Goal: Task Accomplishment & Management: Use online tool/utility

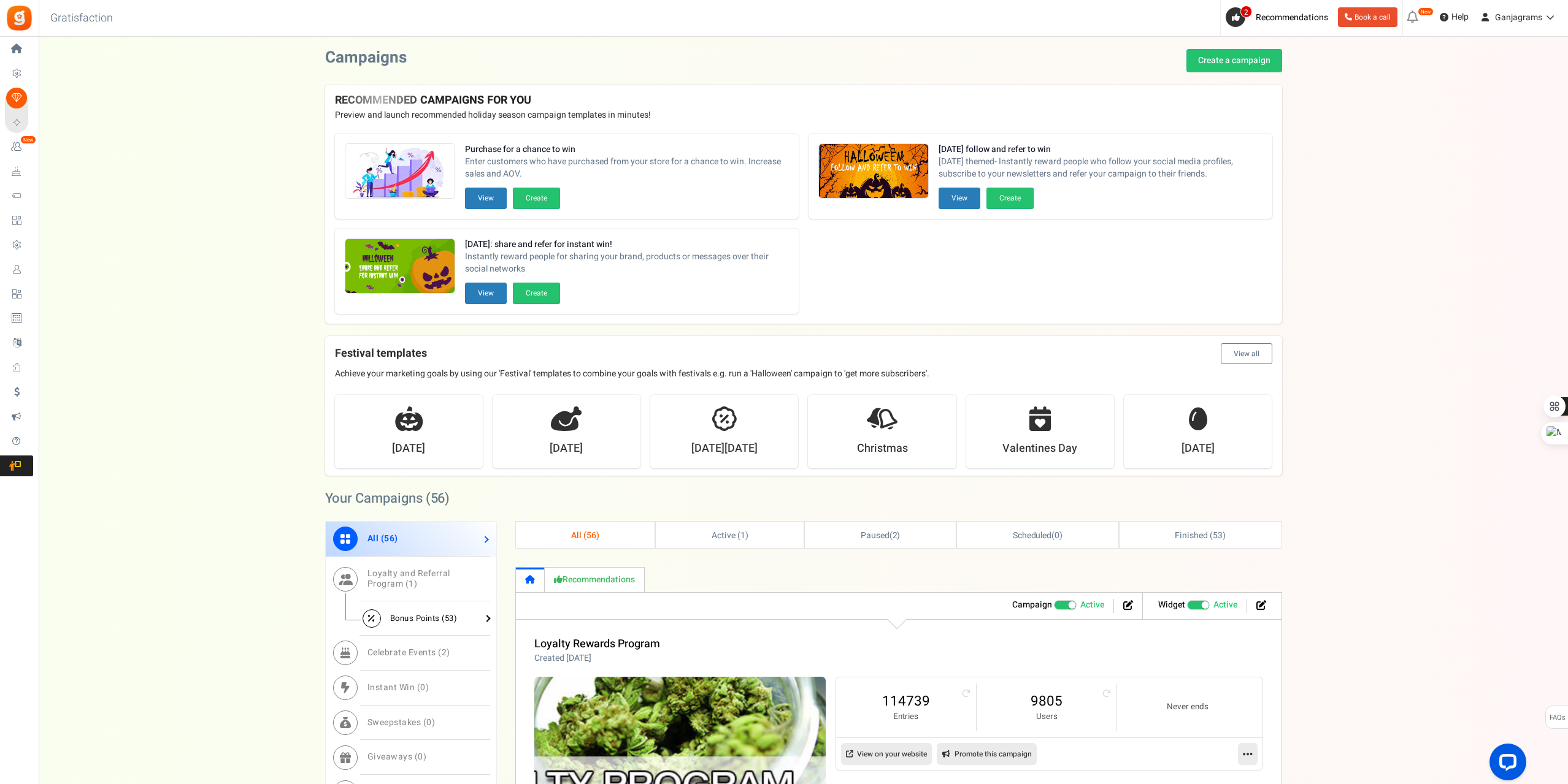
scroll to position [184, 0]
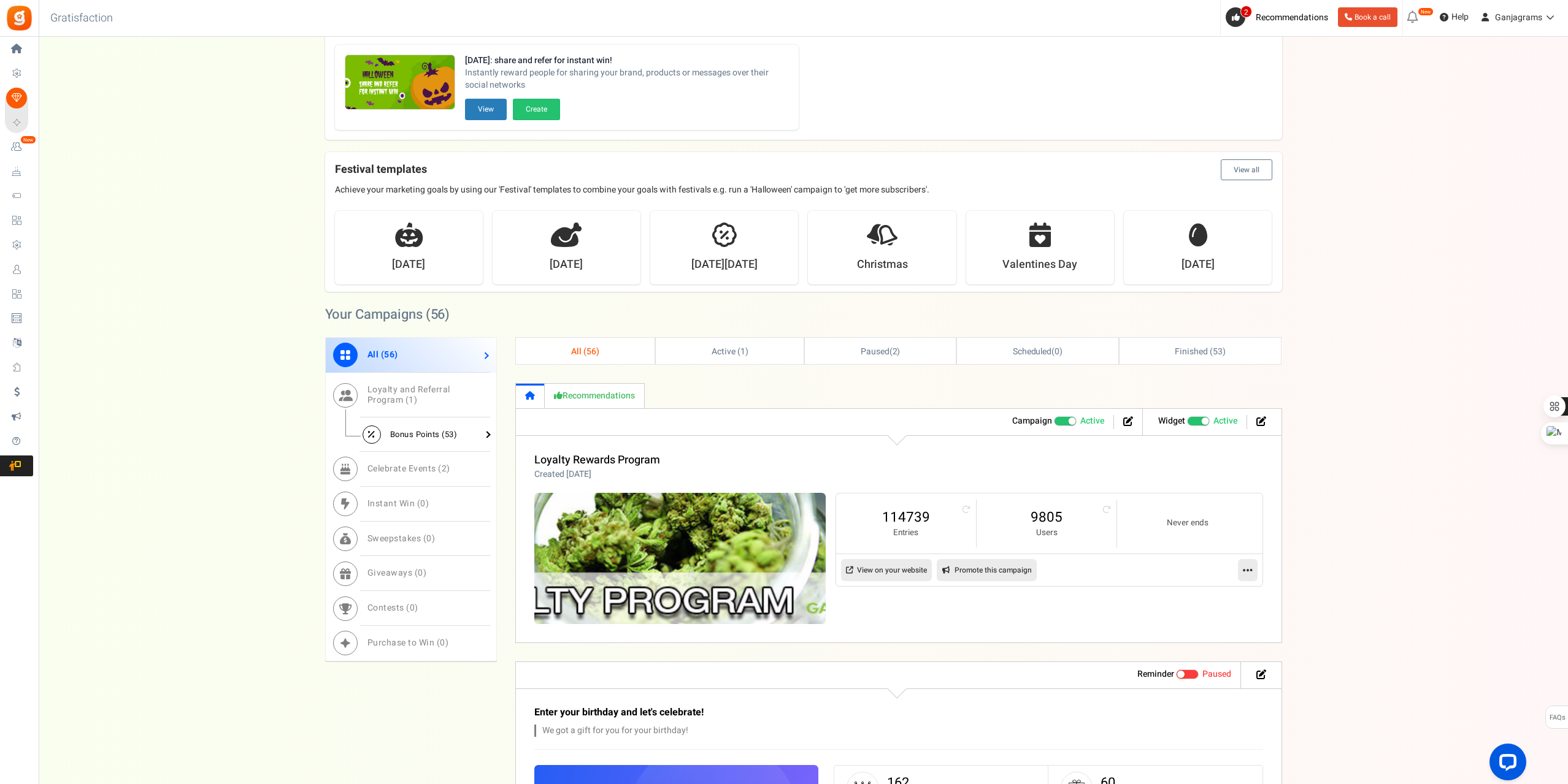
click at [417, 434] on span "Bonus Points ( 53 )" at bounding box center [424, 434] width 68 height 12
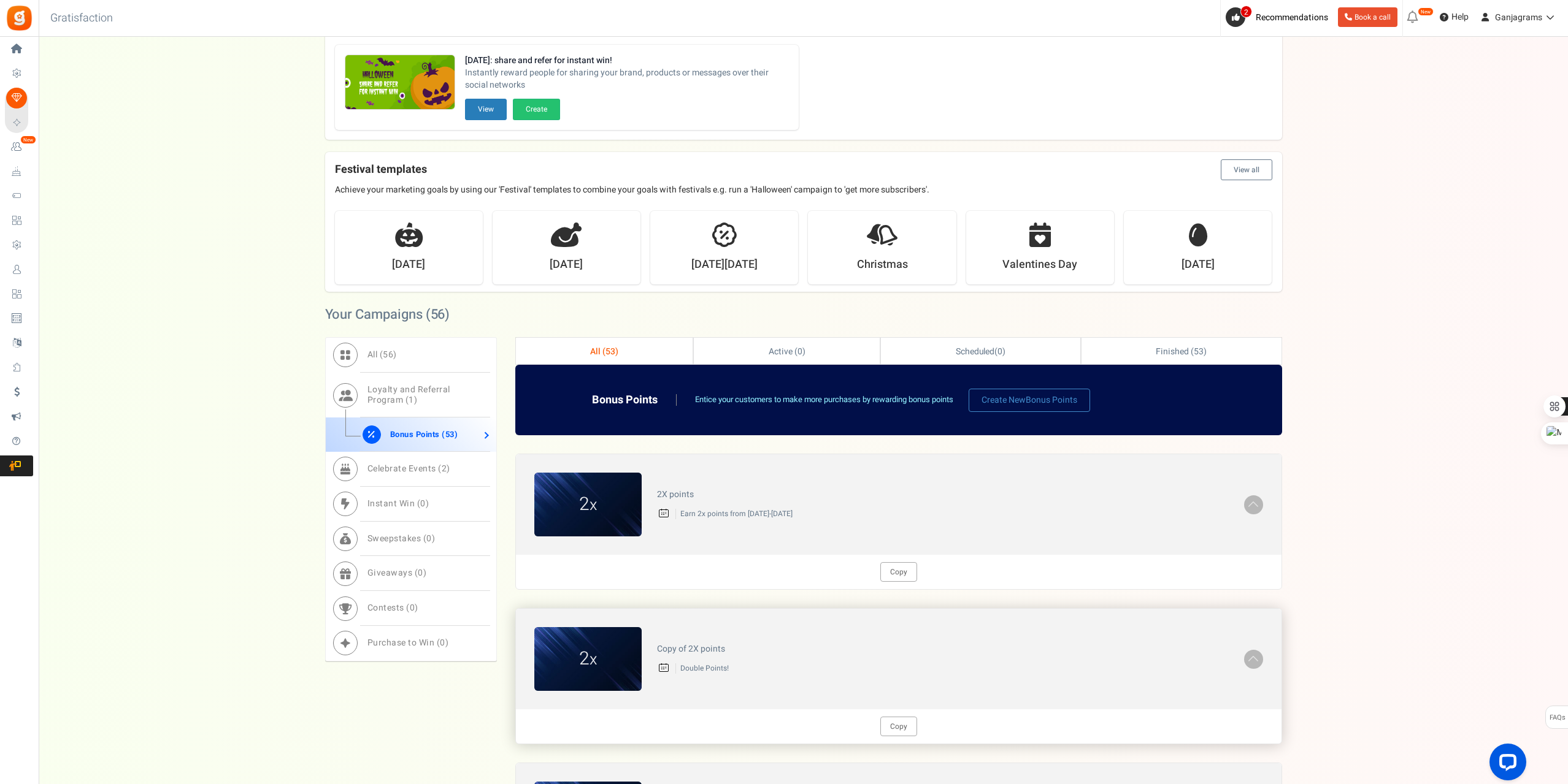
scroll to position [368, 0]
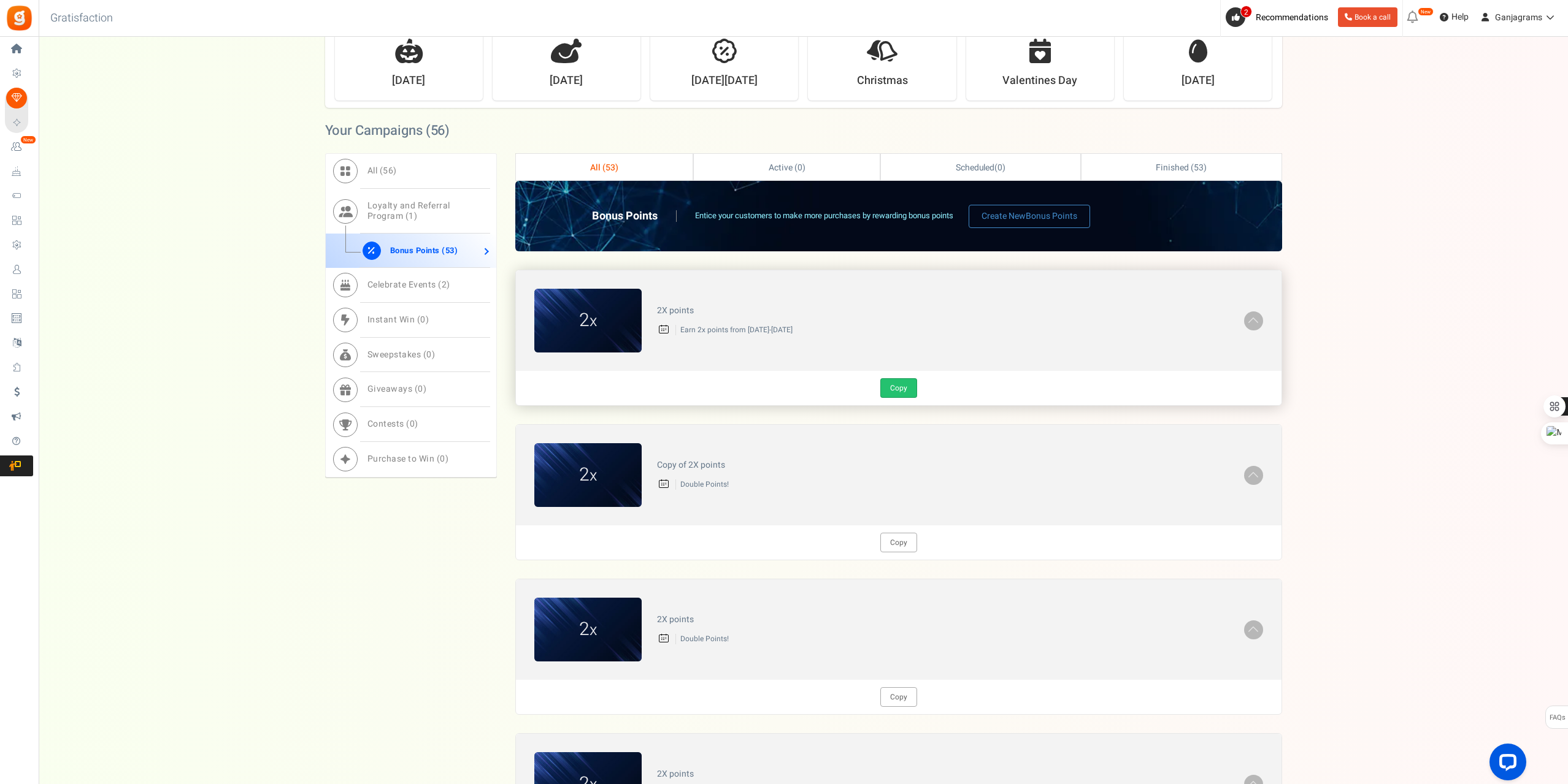
click at [891, 392] on link "Copy" at bounding box center [899, 388] width 37 height 20
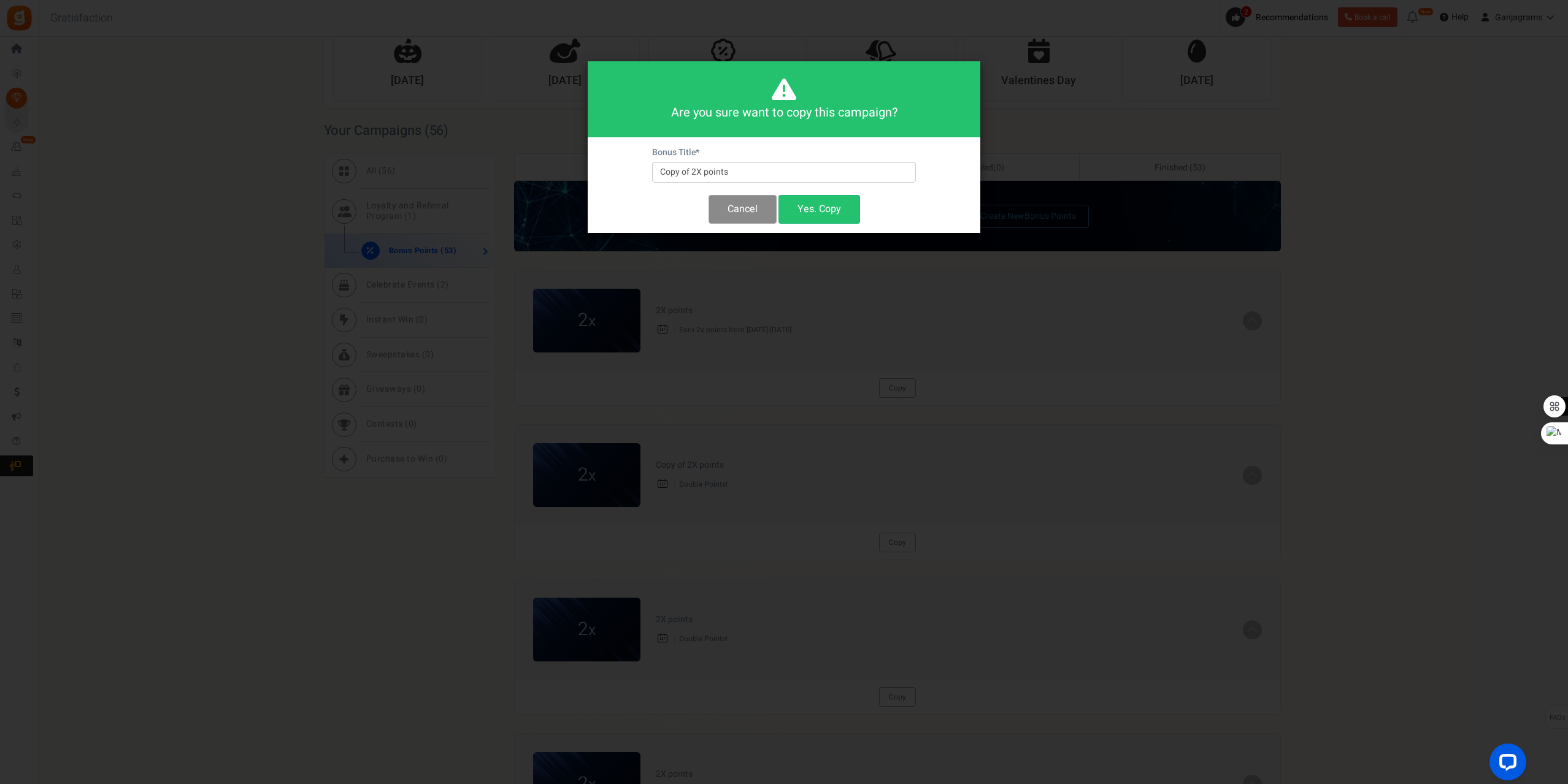
click at [727, 202] on button "Cancel" at bounding box center [741, 209] width 68 height 28
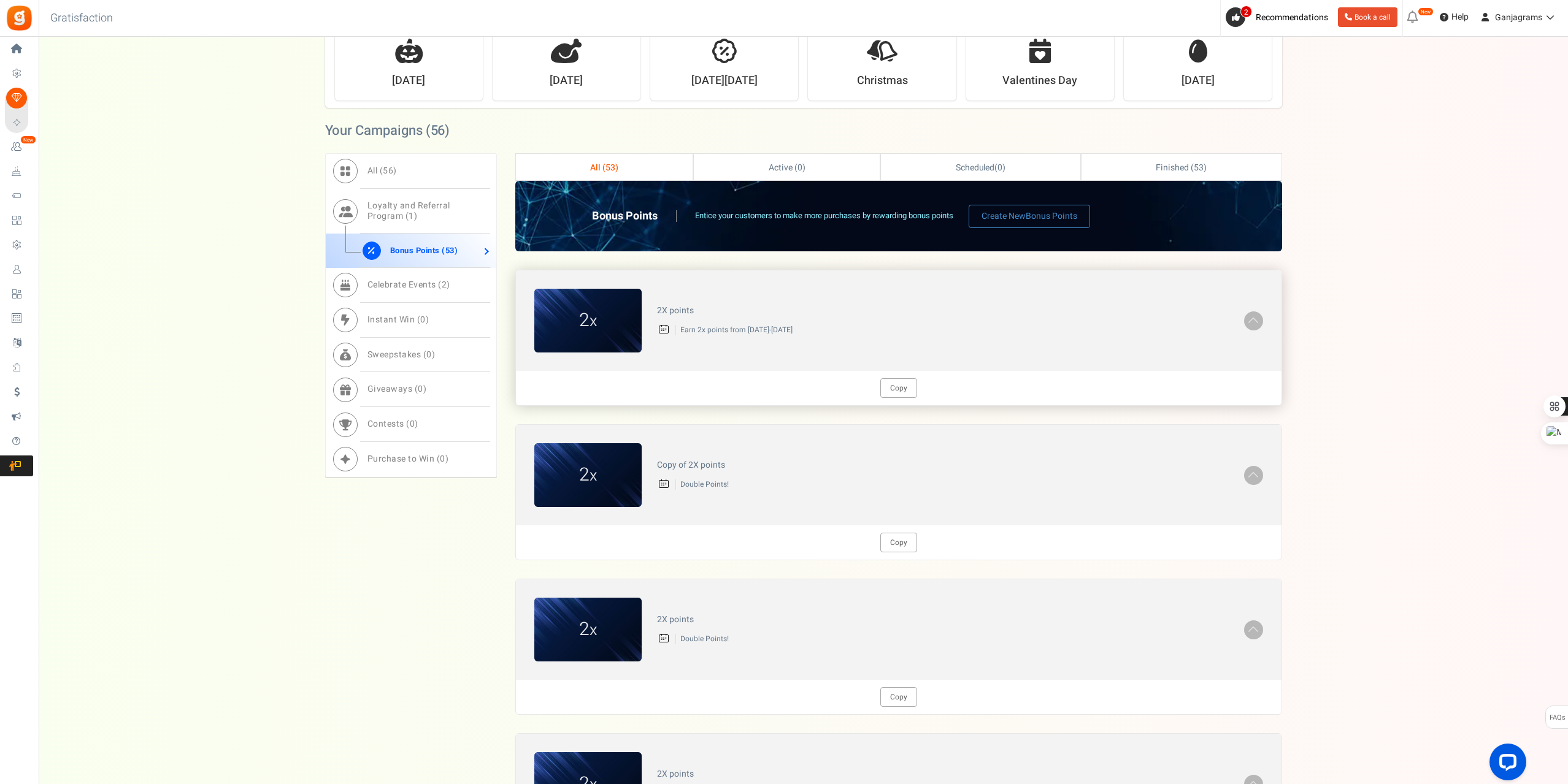
click at [726, 326] on p "Earn 2x points from [DATE]-[DATE]" at bounding box center [952, 329] width 553 height 11
click at [791, 325] on p "Earn 2x points from [DATE]-[DATE]" at bounding box center [952, 329] width 553 height 11
click at [902, 386] on link "Copy" at bounding box center [899, 388] width 37 height 20
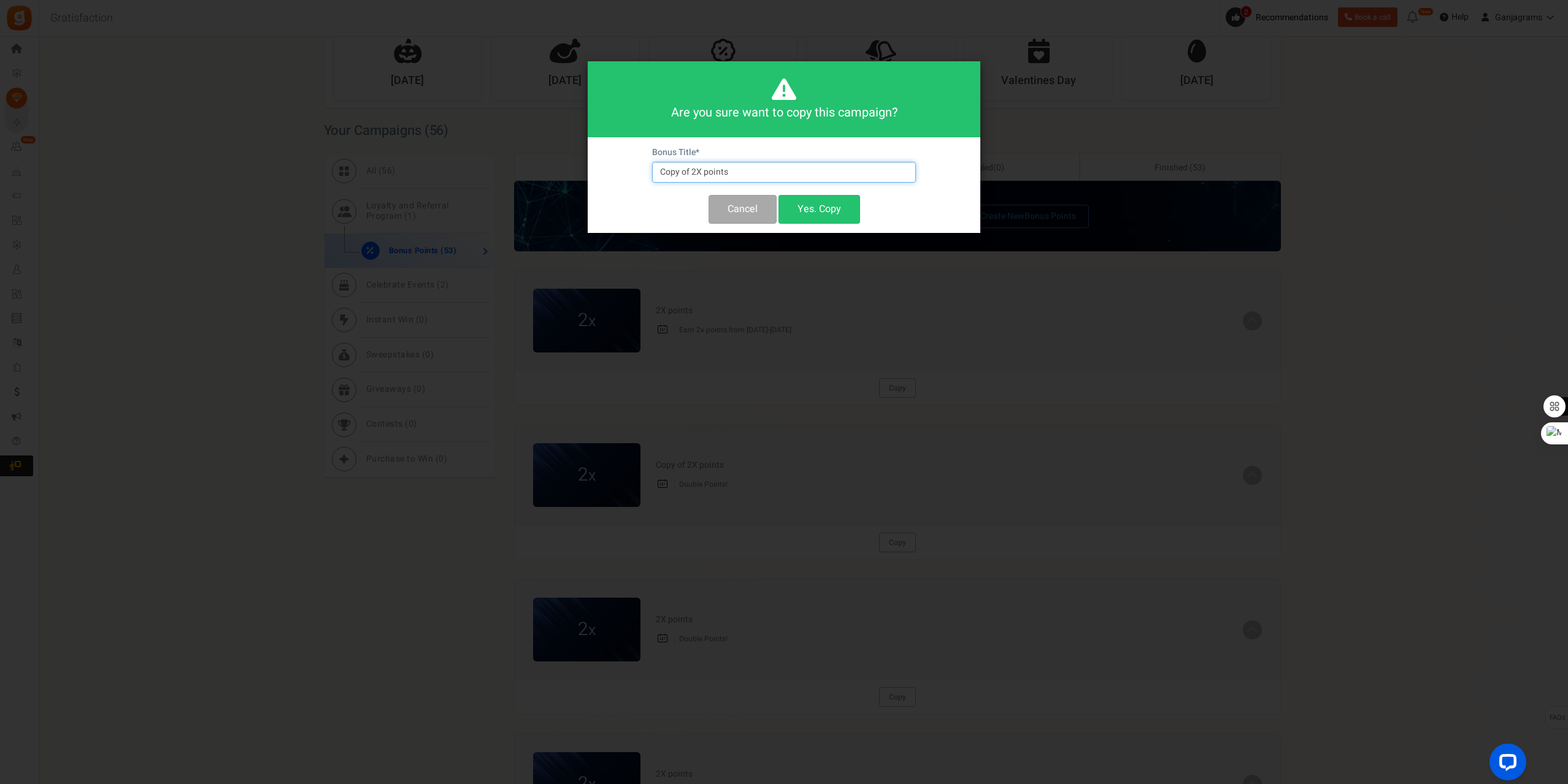
click at [748, 175] on input "Copy of 2X points" at bounding box center [784, 172] width 264 height 21
type input "2x Points [DATE]-[DATE]"
click at [822, 200] on button "Yes. Copy" at bounding box center [819, 209] width 81 height 28
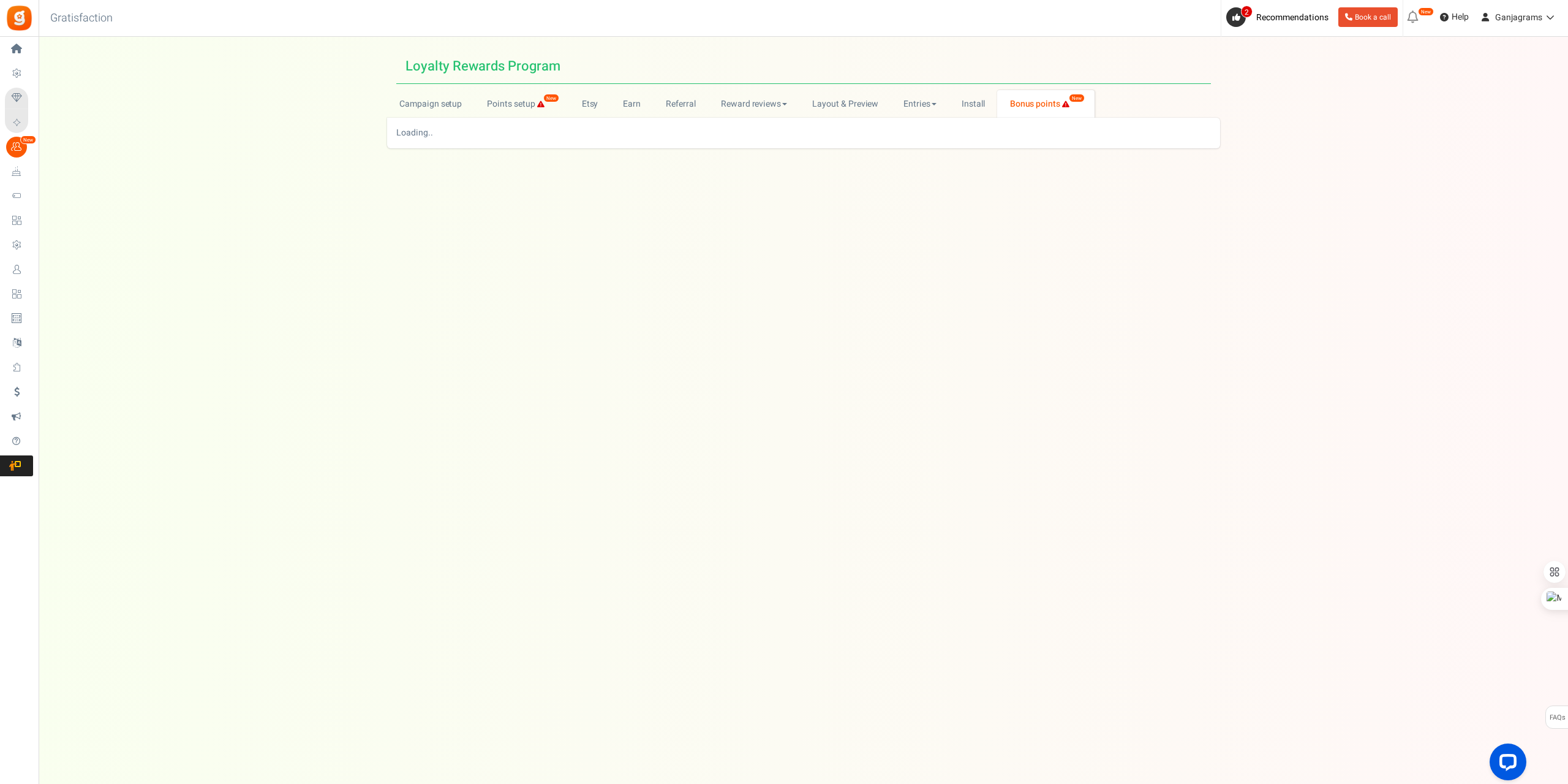
click at [568, 263] on div "Under maintenance we will be back soon We apologize for any inconvenience. The …" at bounding box center [803, 368] width 1530 height 662
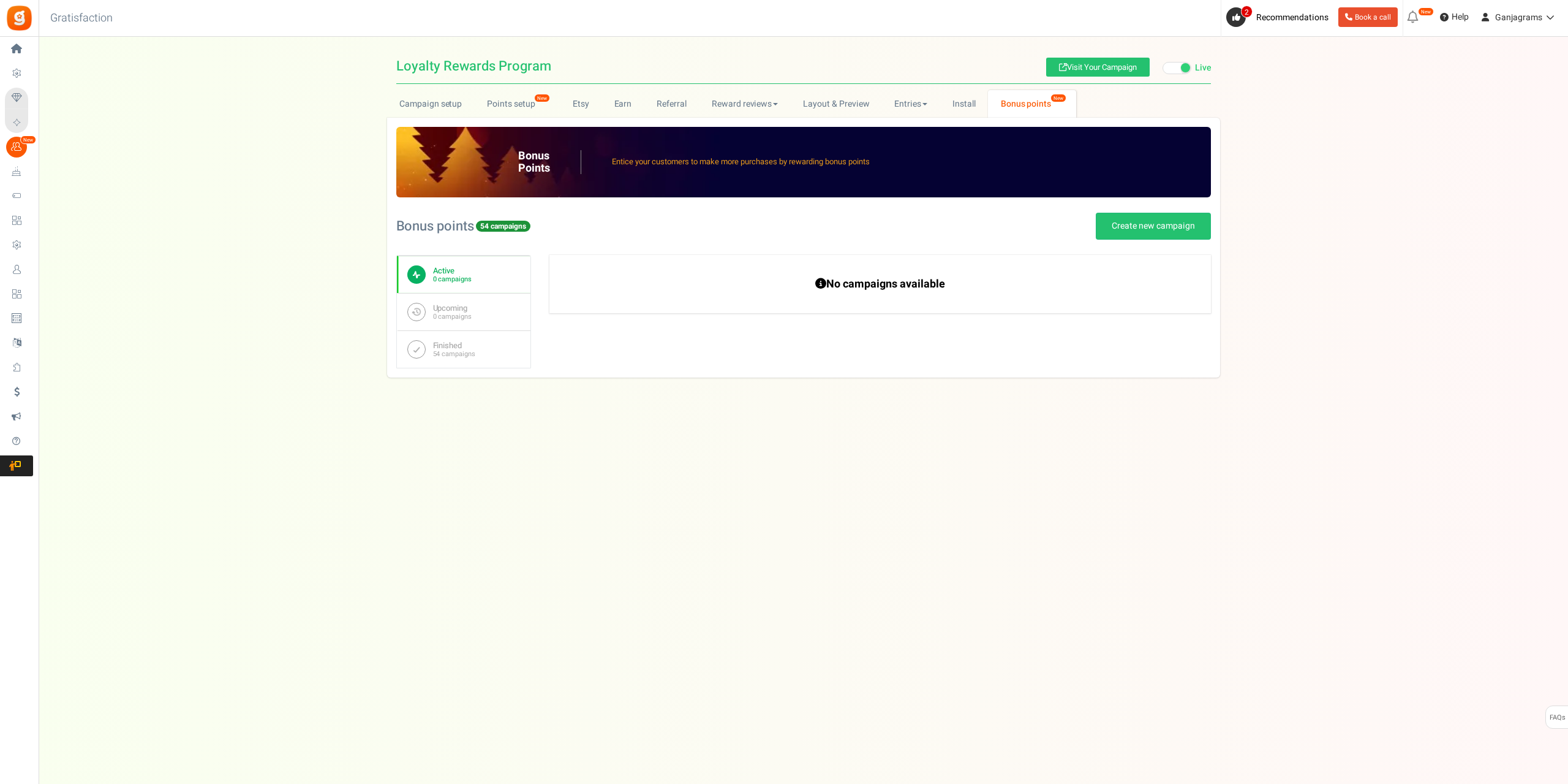
radio input "true"
type input "2"
radio input "true"
type input "[DATE] 10:06 PM"
type input "[DATE] 11:59 PM"
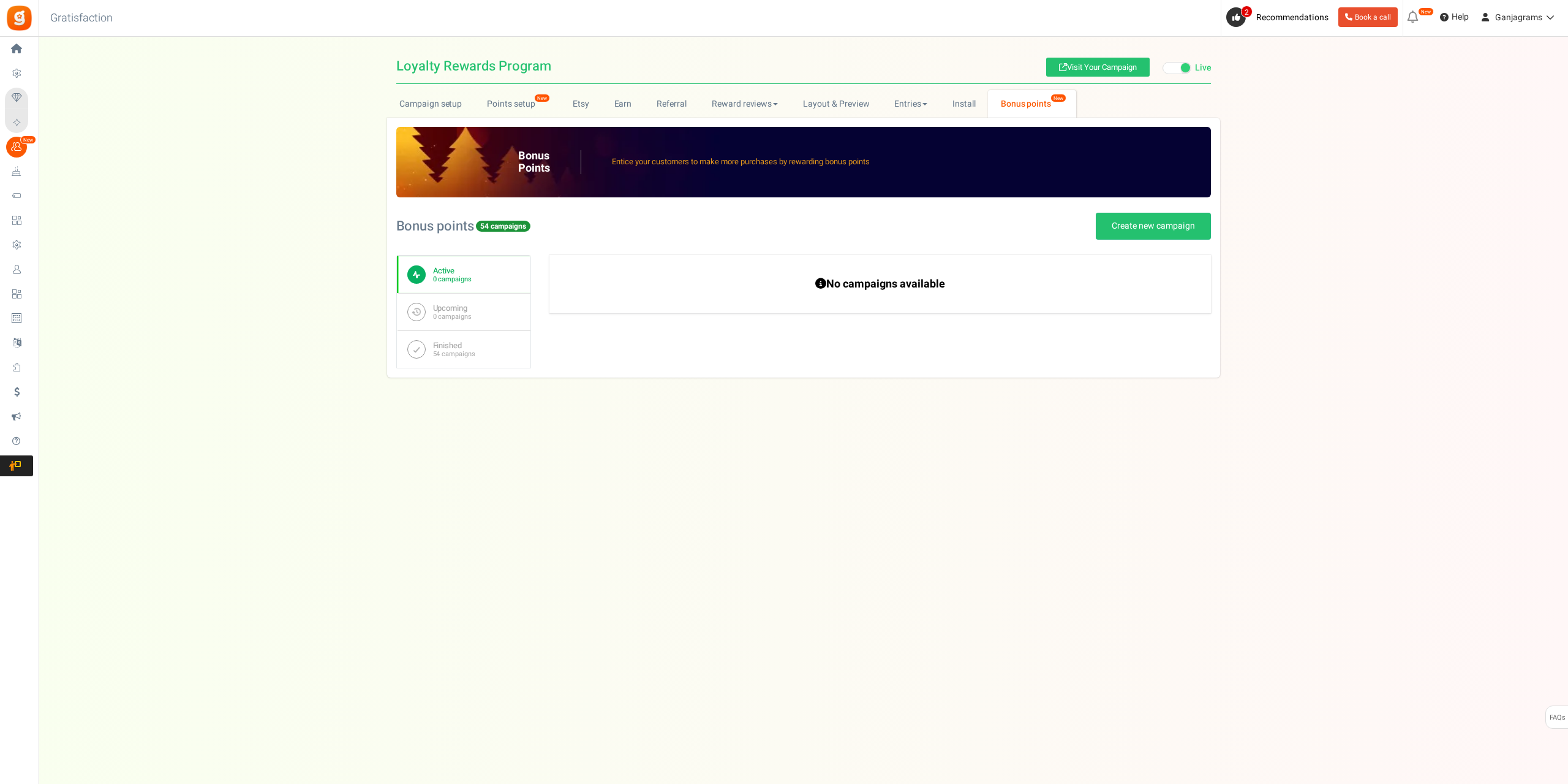
type textarea "2x Points [DATE]-[DATE]"
type textarea "Earn 2x points from [DATE]-[DATE]"
type input "#ffd384"
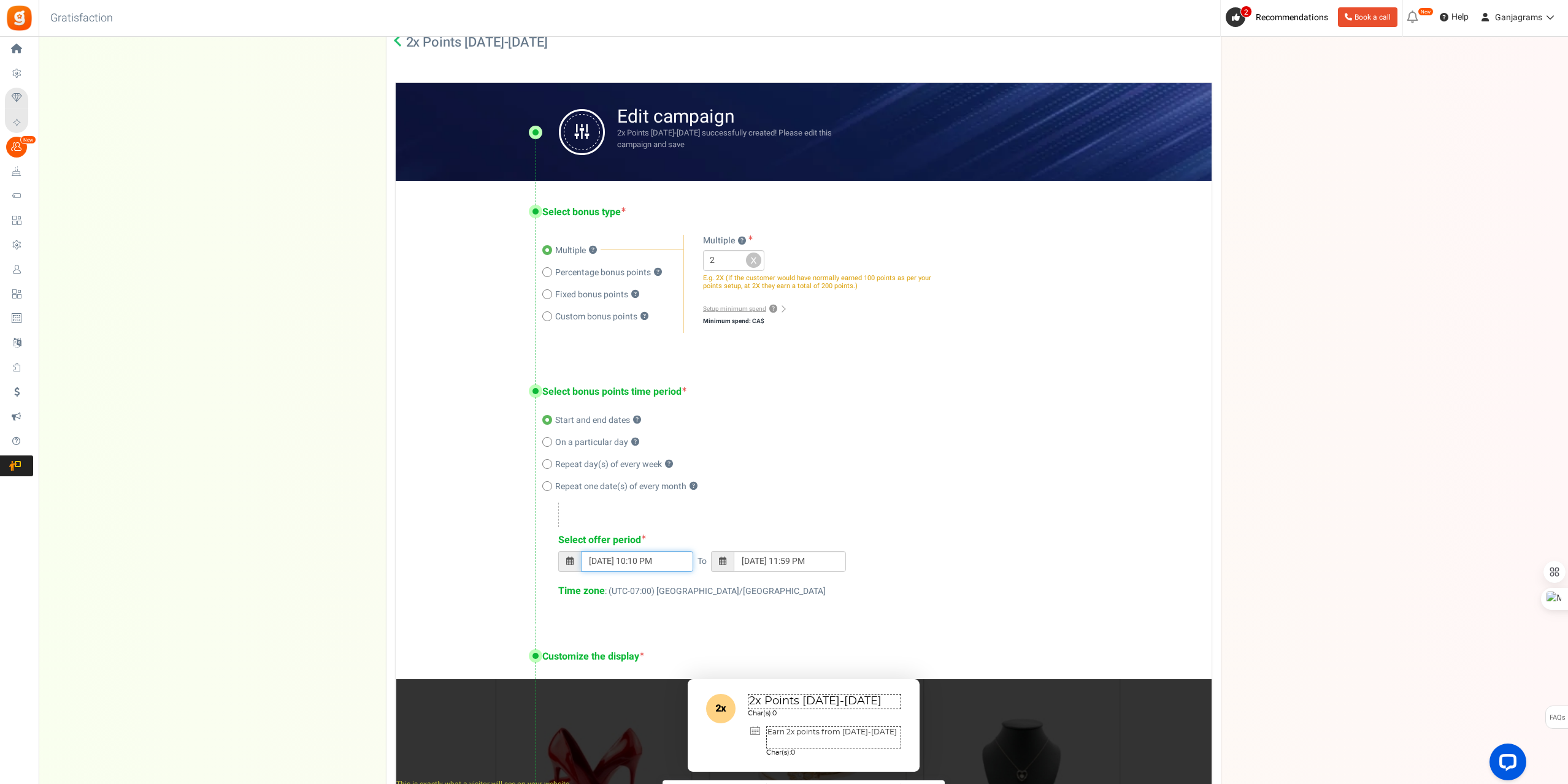
click at [669, 558] on input "[DATE] 10:10 PM" at bounding box center [636, 561] width 112 height 21
click at [706, 454] on td "19" at bounding box center [709, 460] width 22 height 19
type input "[DATE] 10:10 PM"
type input "[DATE] 11:59 PM"
click at [708, 461] on td "19" at bounding box center [709, 460] width 22 height 19
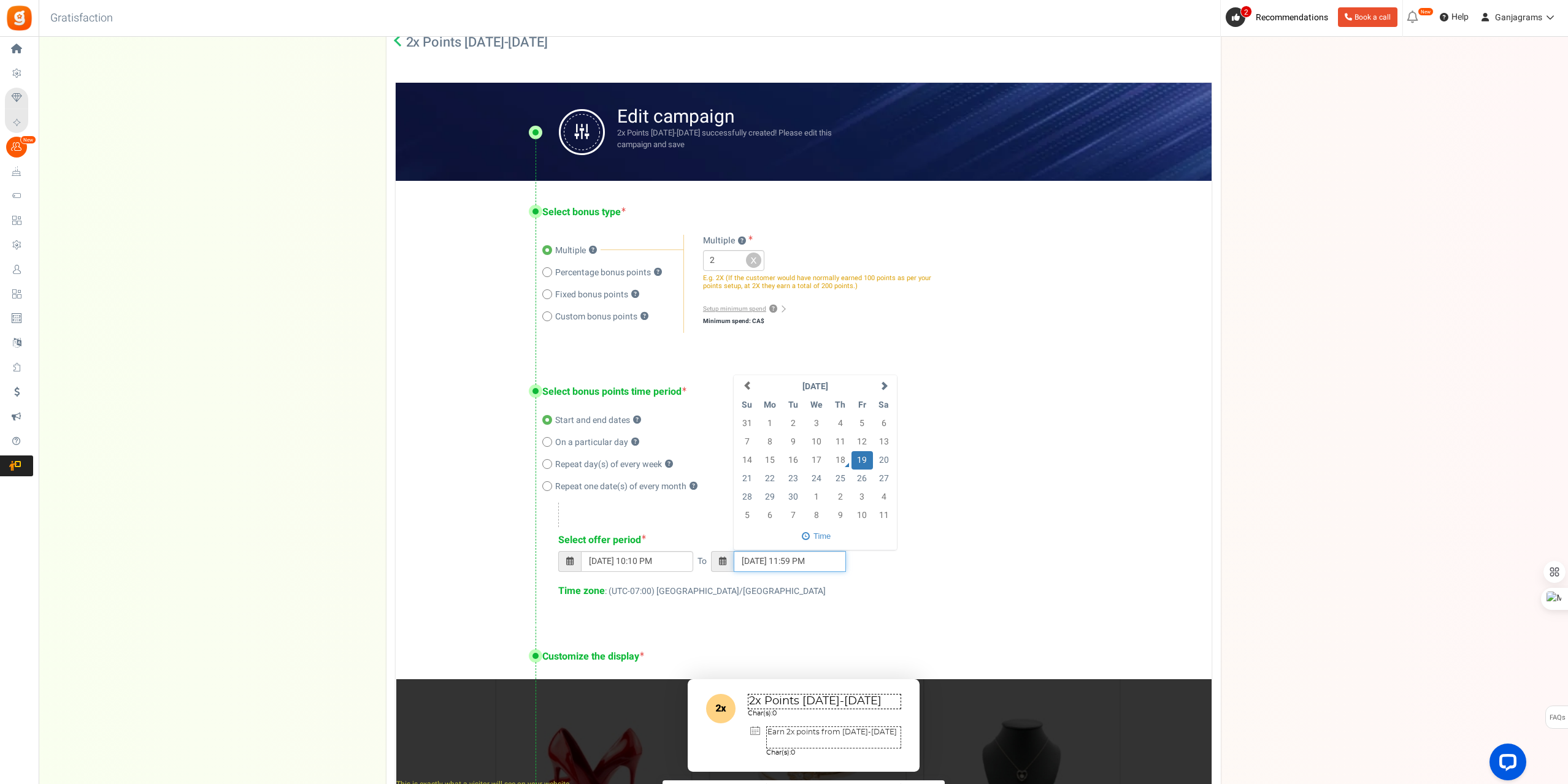
click at [788, 560] on input "[DATE] 11:59 PM" at bounding box center [789, 561] width 112 height 21
click at [669, 561] on input "[DATE] 10:10 PM" at bounding box center [636, 561] width 112 height 21
drag, startPoint x: 628, startPoint y: 539, endPoint x: 635, endPoint y: 539, distance: 7.0
click at [628, 539] on span at bounding box center [623, 536] width 77 height 21
type input "[DATE] 10:10 PM"
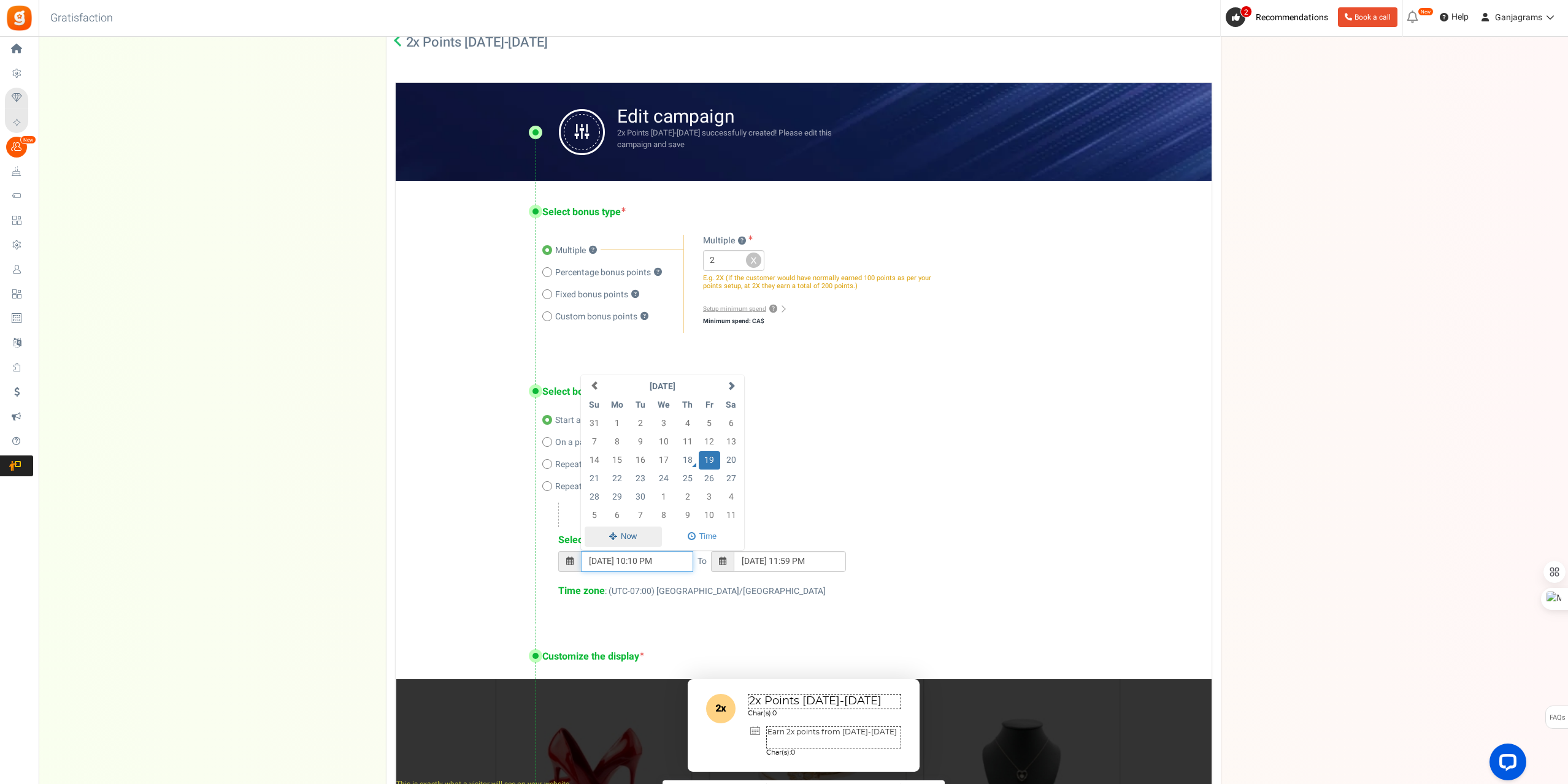
type input "[DATE] 11:59 PM"
click at [698, 536] on span at bounding box center [702, 536] width 81 height 21
click at [702, 396] on span at bounding box center [702, 396] width 80 height 21
click at [705, 454] on td "19" at bounding box center [709, 460] width 22 height 19
type input "[DATE] 10:10 PM"
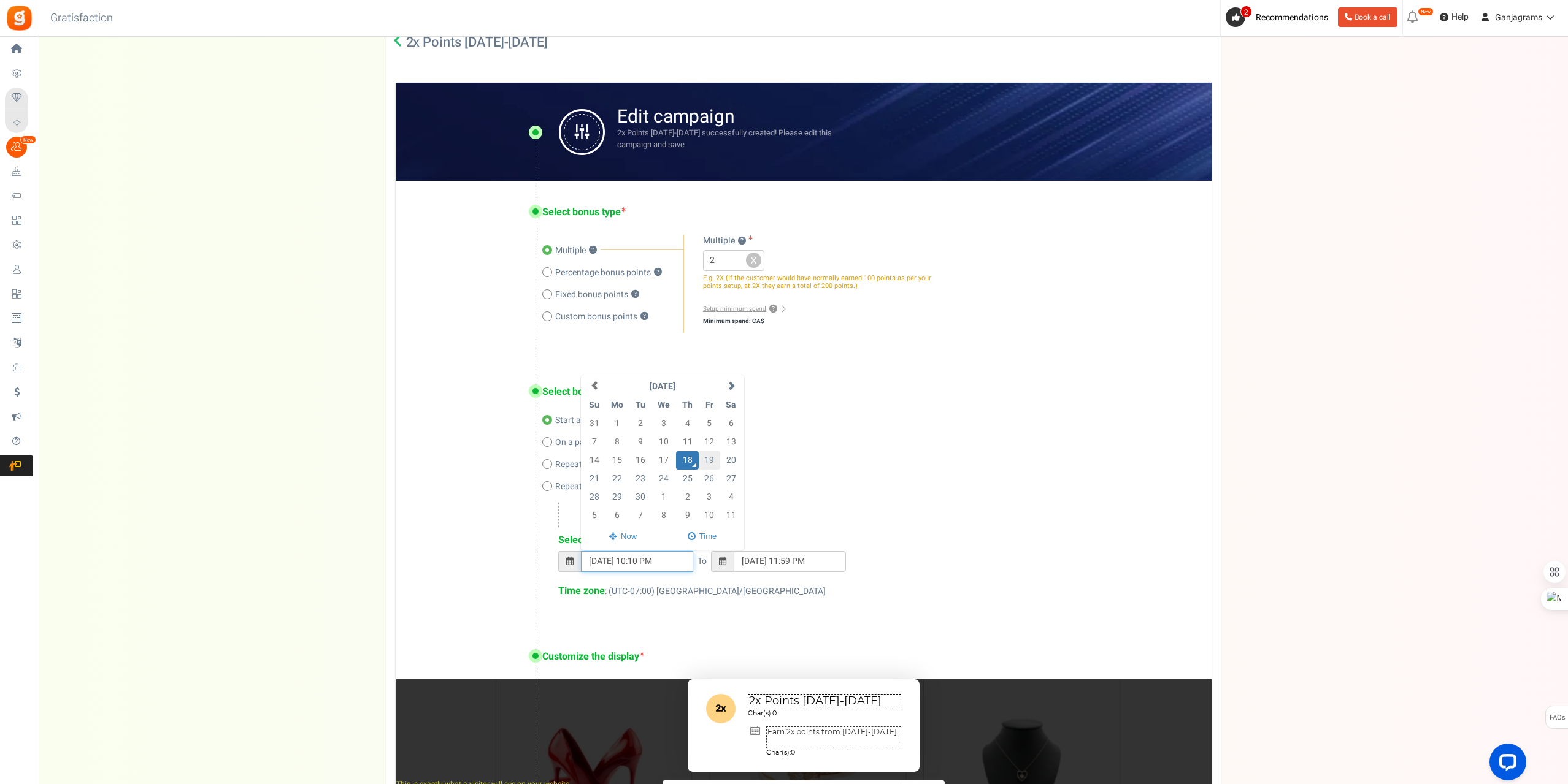
type input "[DATE] 11:59 PM"
click at [646, 564] on input "[DATE] 10:10 PM" at bounding box center [636, 561] width 112 height 21
type input "[DATE] 10:10 PM"
type input "[DATE] 11:59 PM"
type input "[DATE] 10:10 PM"
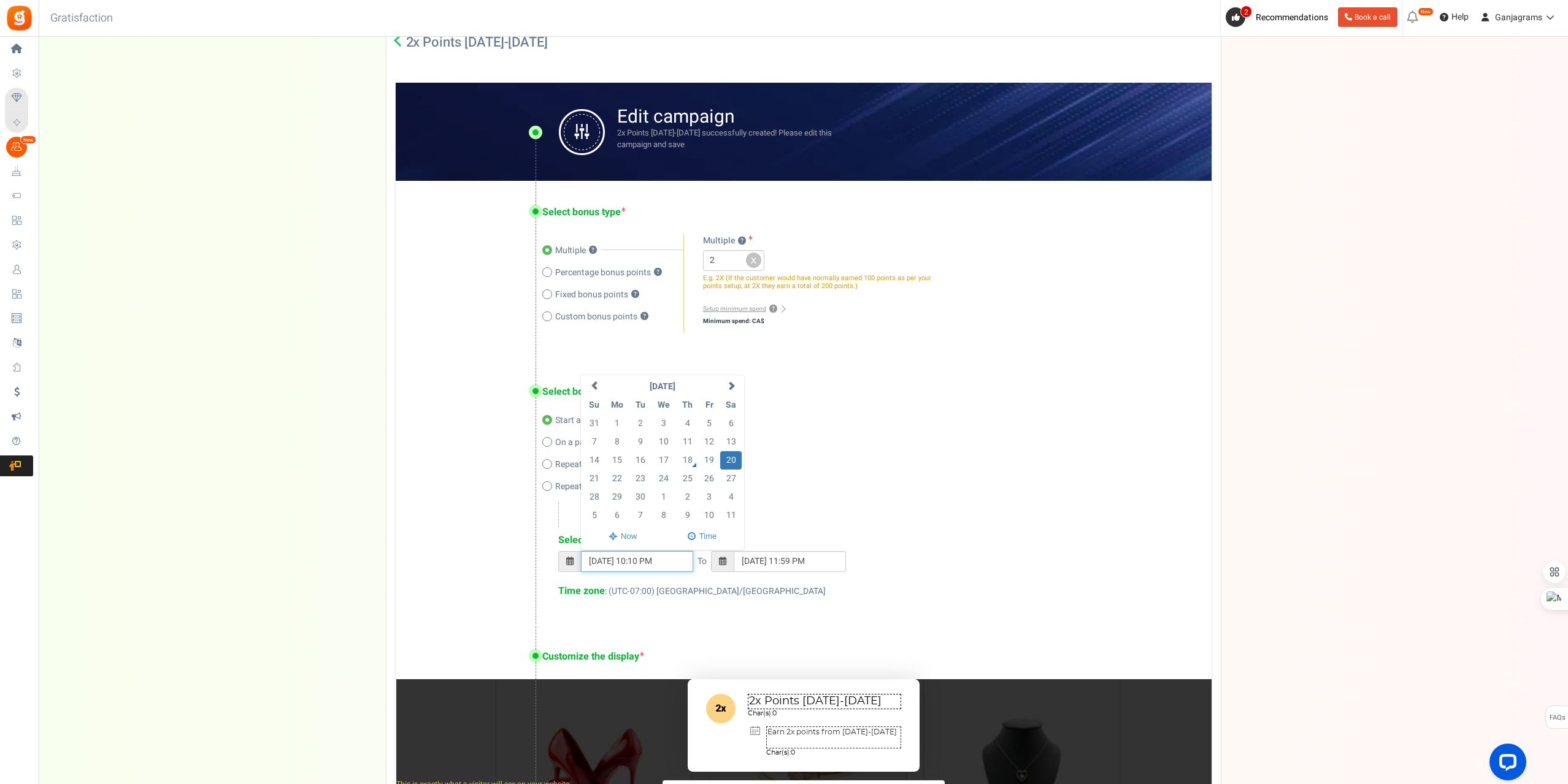
type input "[DATE] 11:59 PM"
type input "[DATE] 10:10 PM"
type input "[DATE] 11:59 PM"
type input "[DATE] 10:10 PM"
type input "[DATE] 11:59 PM"
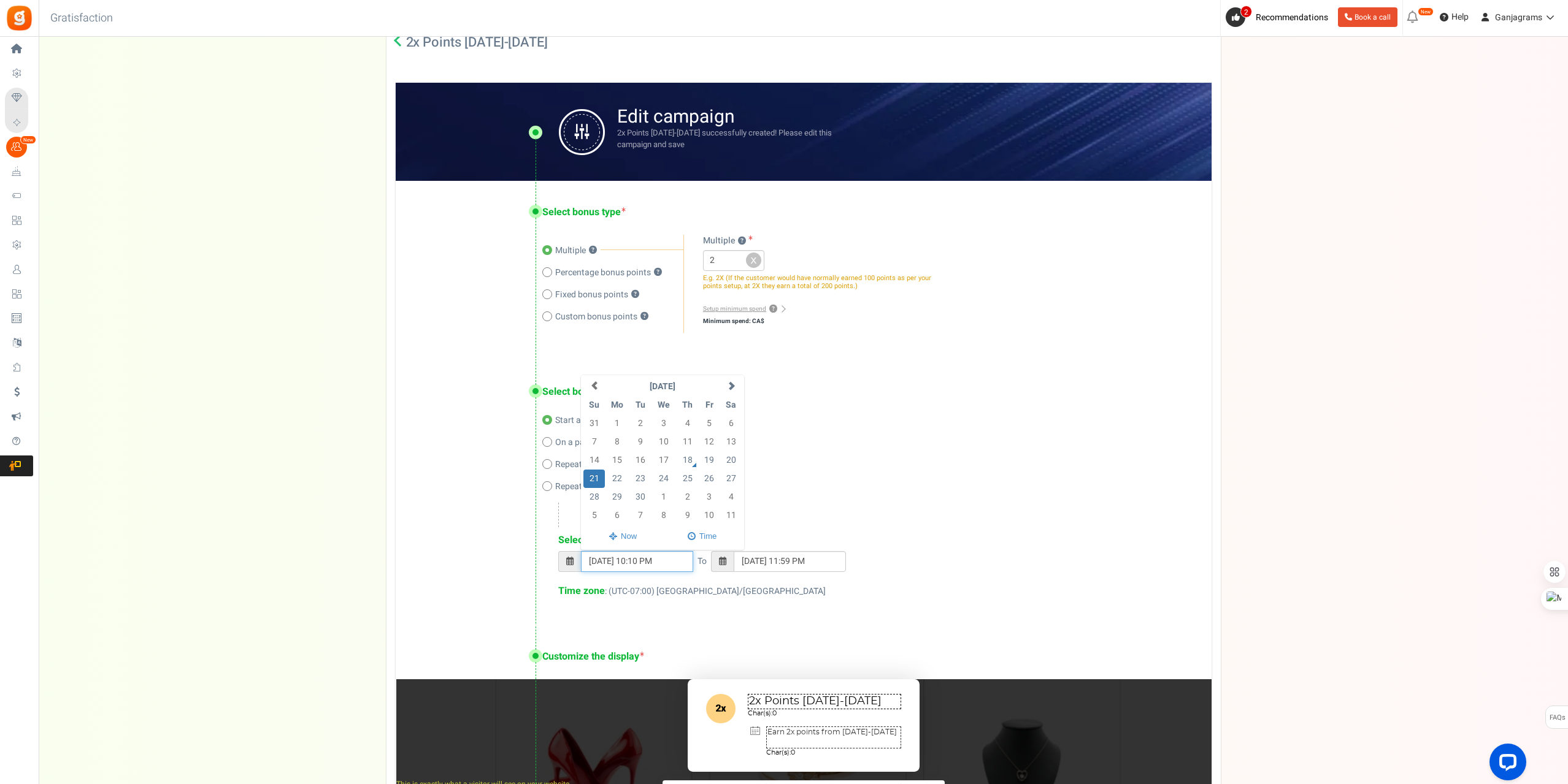
type input "[DATE] 10:10 PM"
type input "[DATE] 11:59 PM"
type input "[DATE] 10:10 PM"
type input "[DATE] 11:59 PM"
click at [701, 538] on span at bounding box center [702, 536] width 81 height 21
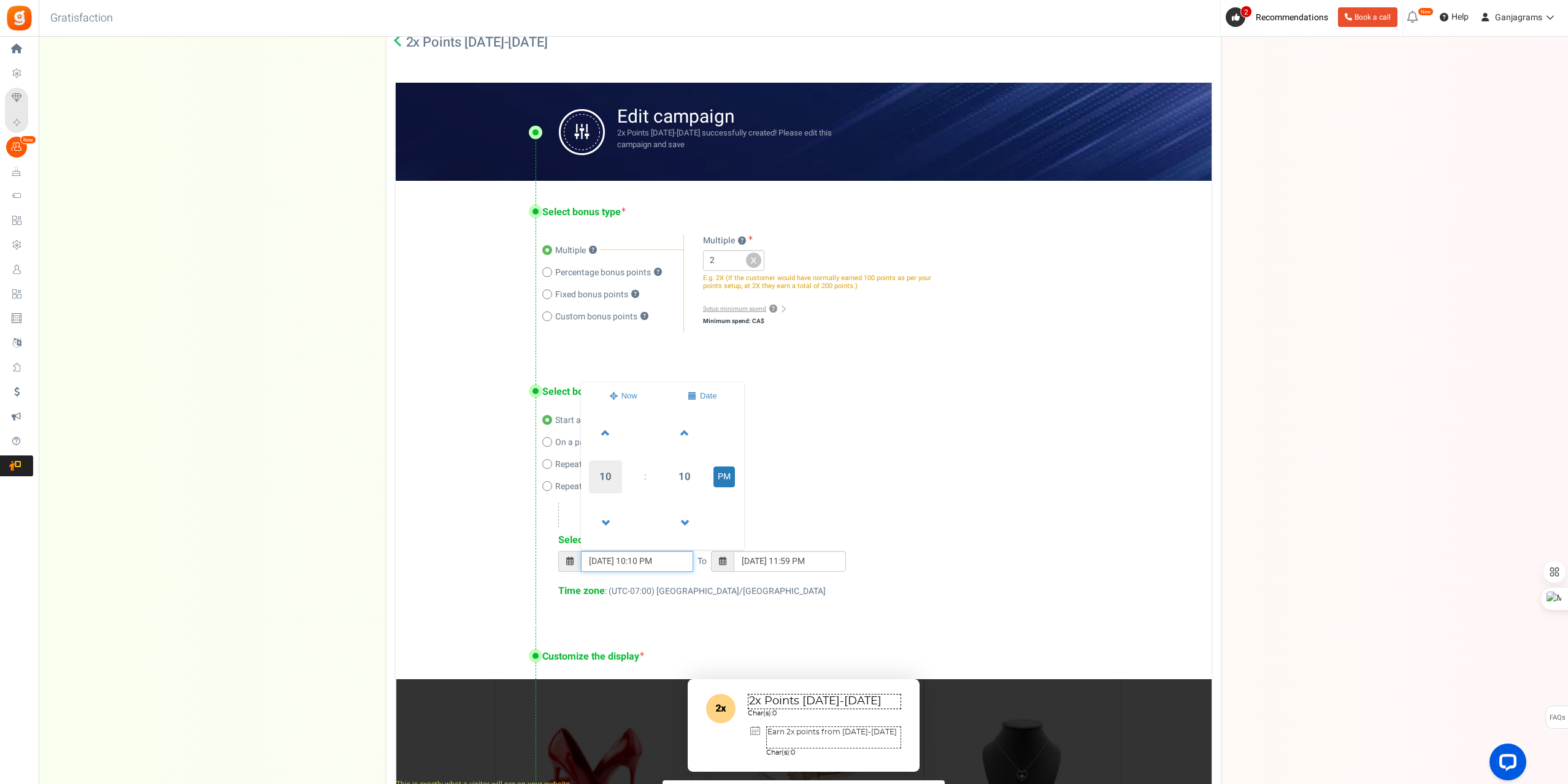
scroll to position [4, 0]
click at [612, 530] on span at bounding box center [605, 518] width 33 height 33
click at [614, 524] on span at bounding box center [605, 518] width 33 height 33
click at [606, 430] on span at bounding box center [605, 428] width 33 height 33
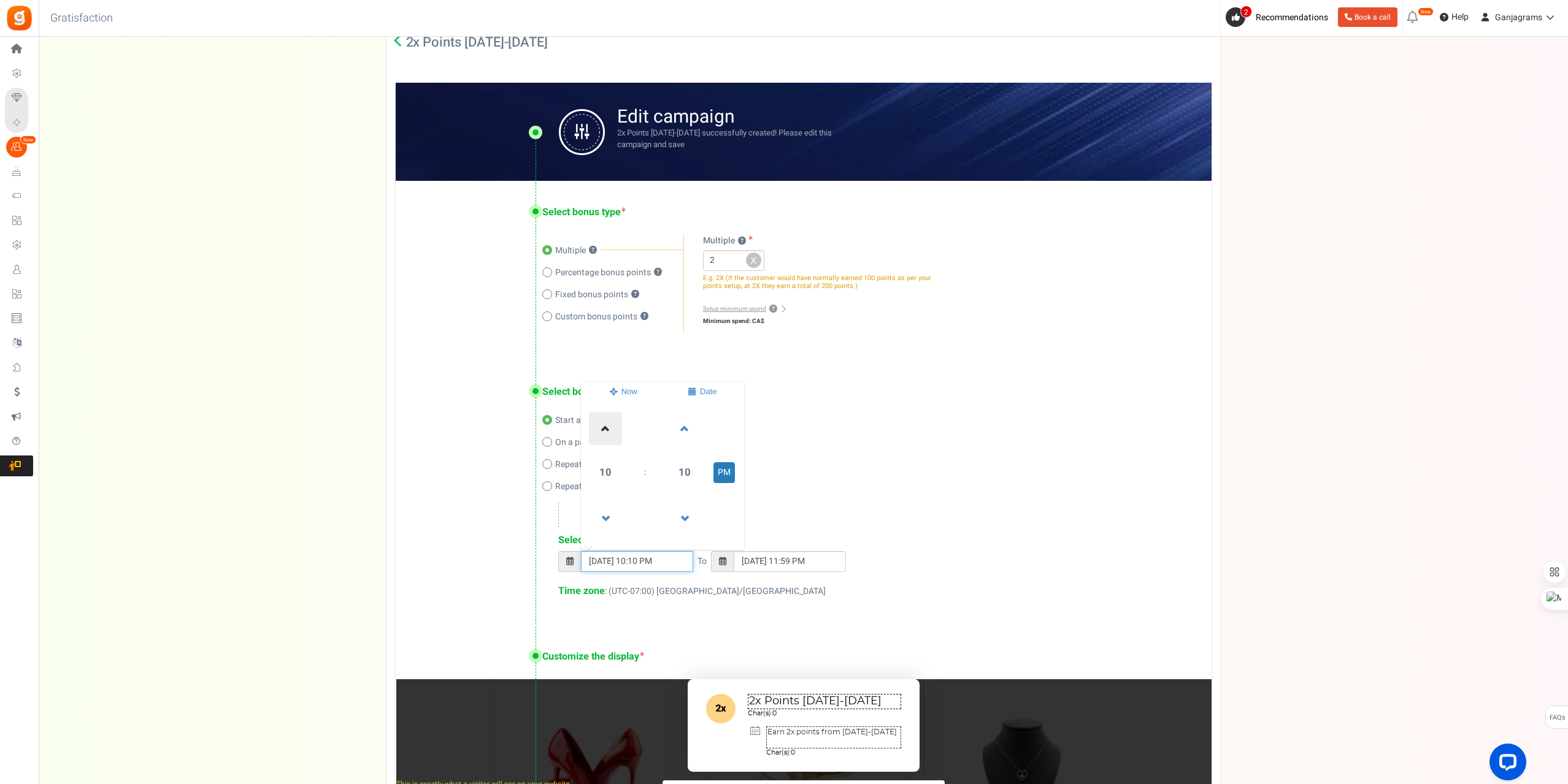
click at [606, 430] on span at bounding box center [605, 428] width 33 height 33
type input "[DATE] 12:10 AM"
type input "[DATE] 11:59 PM"
click at [682, 430] on span at bounding box center [684, 428] width 33 height 33
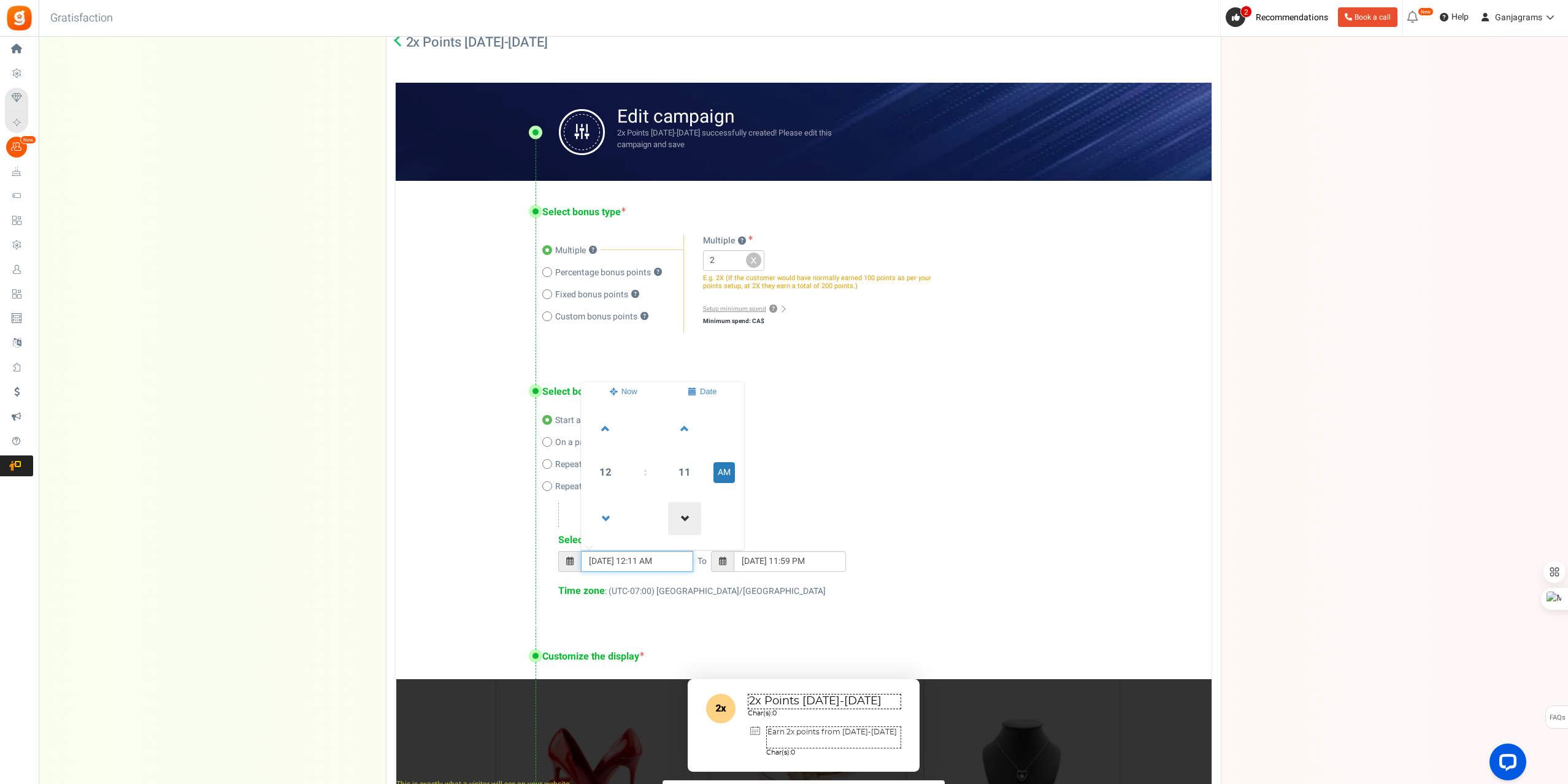
click at [683, 517] on span at bounding box center [684, 518] width 33 height 33
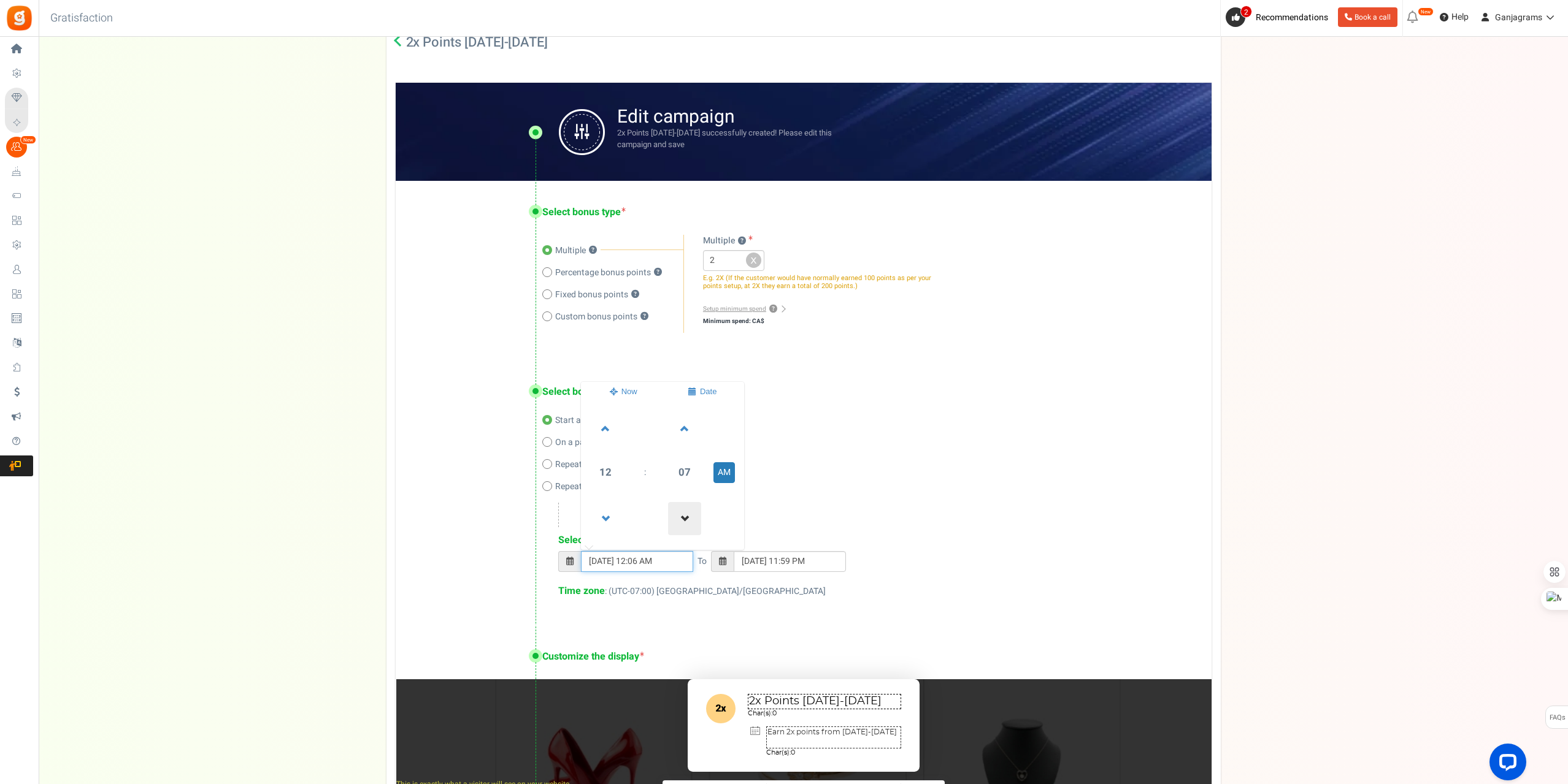
click at [683, 517] on span at bounding box center [684, 518] width 33 height 33
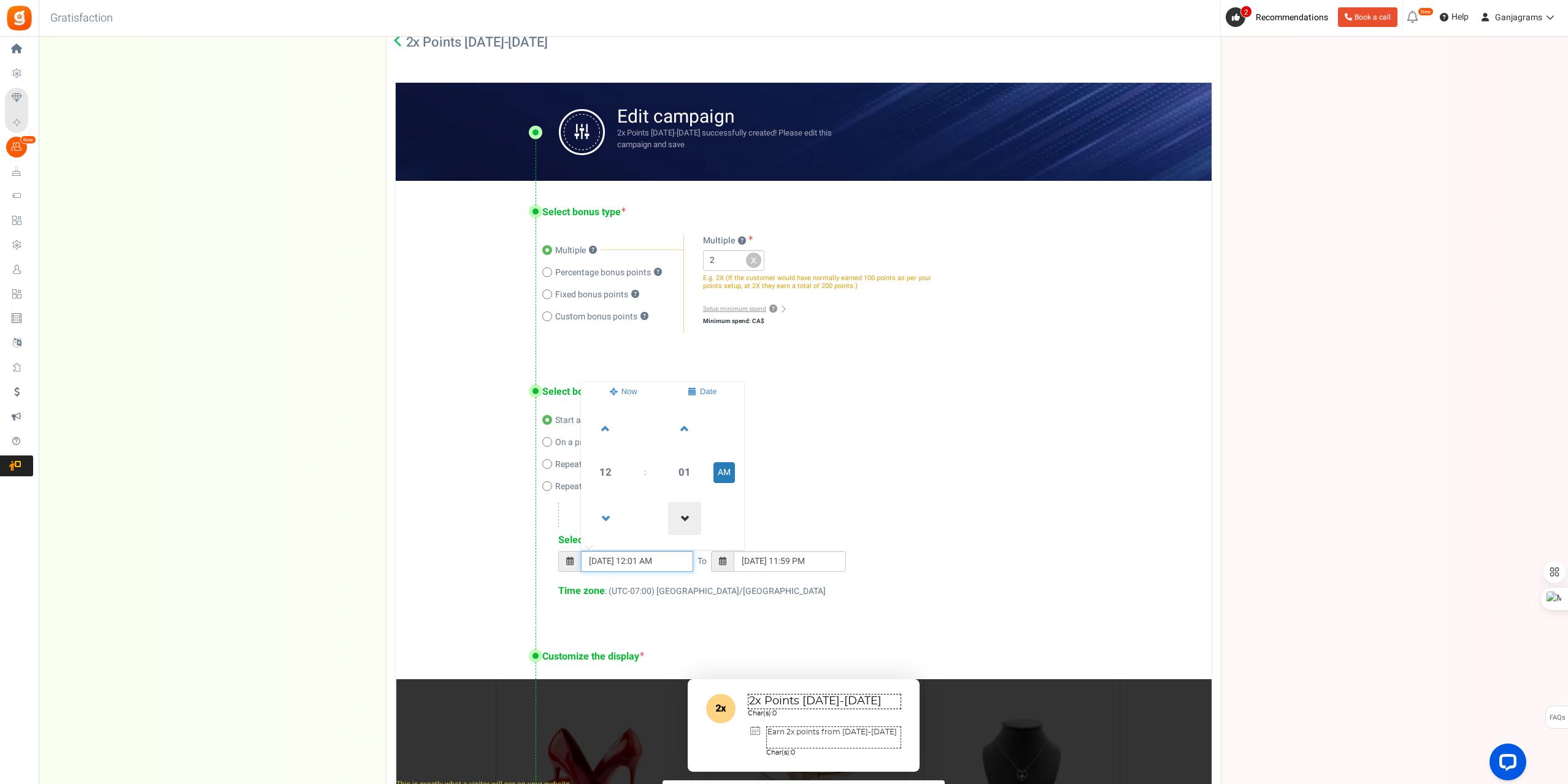
click at [683, 517] on span at bounding box center [684, 518] width 33 height 33
click at [663, 564] on input "[DATE] 12:00 AM" at bounding box center [636, 561] width 112 height 21
click at [698, 390] on span at bounding box center [702, 392] width 80 height 21
click at [706, 455] on td "19" at bounding box center [709, 456] width 22 height 19
type input "[DATE] 12:00 AM"
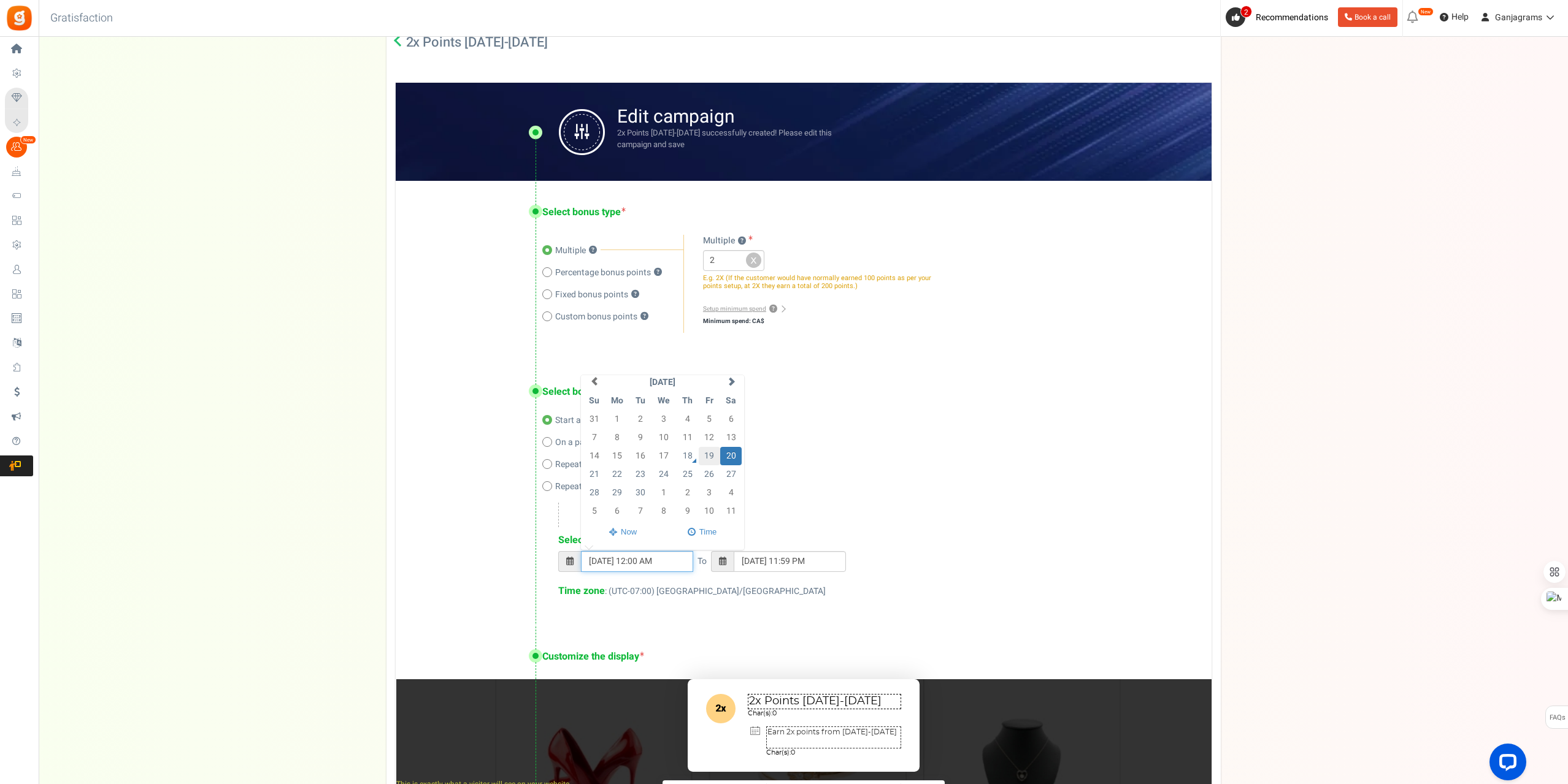
type input "[DATE] 11:59 PM"
type input "[DATE] 12:00 AM"
click at [794, 556] on input "[DATE] 11:59 PM" at bounding box center [789, 561] width 112 height 21
click at [749, 475] on td "21" at bounding box center [747, 478] width 22 height 19
type input "[DATE] 11:59 PM"
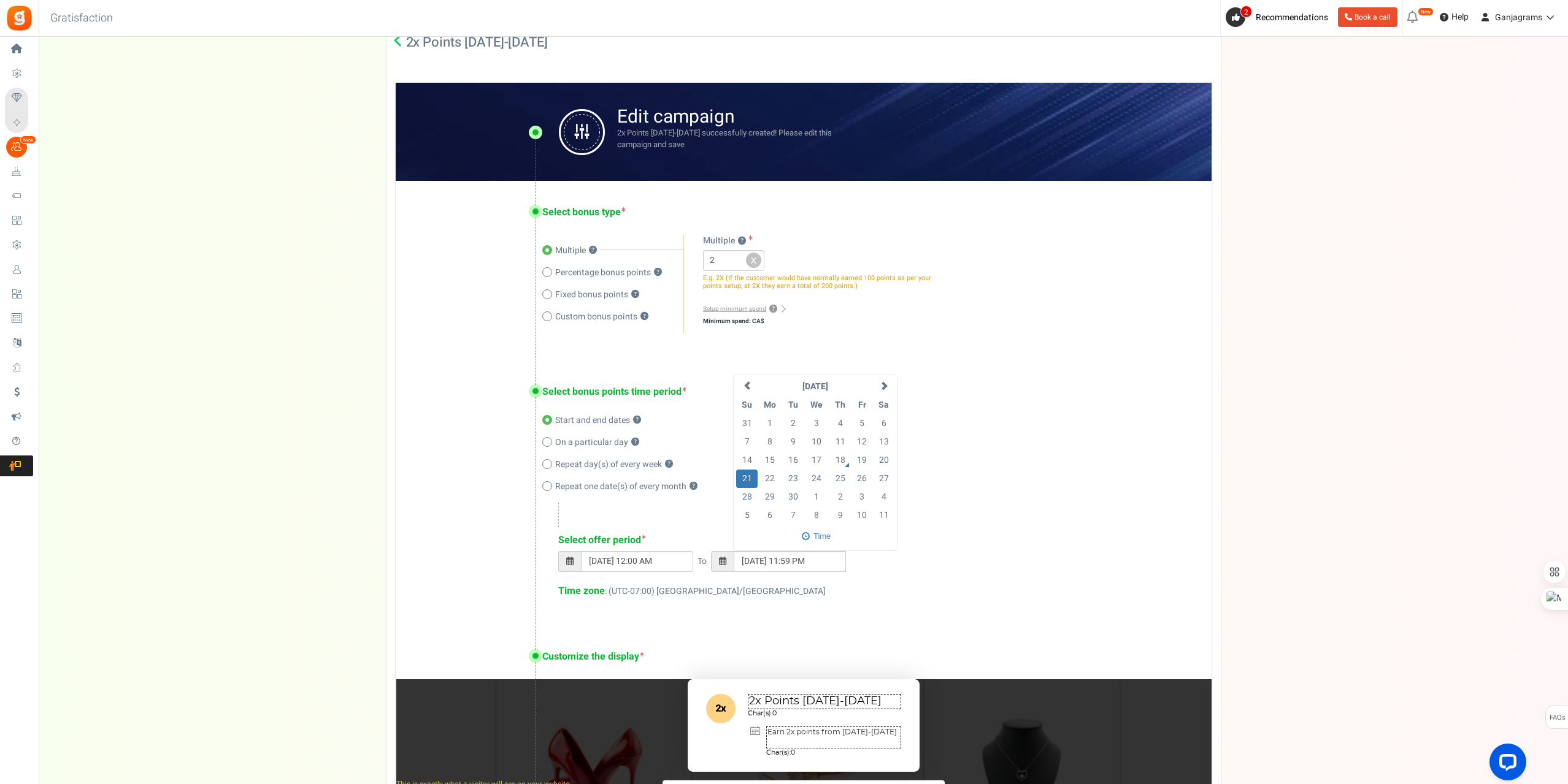
click at [839, 592] on div "Time zone : (UTC-07:00) [GEOGRAPHIC_DATA]/[GEOGRAPHIC_DATA]" at bounding box center [872, 591] width 629 height 14
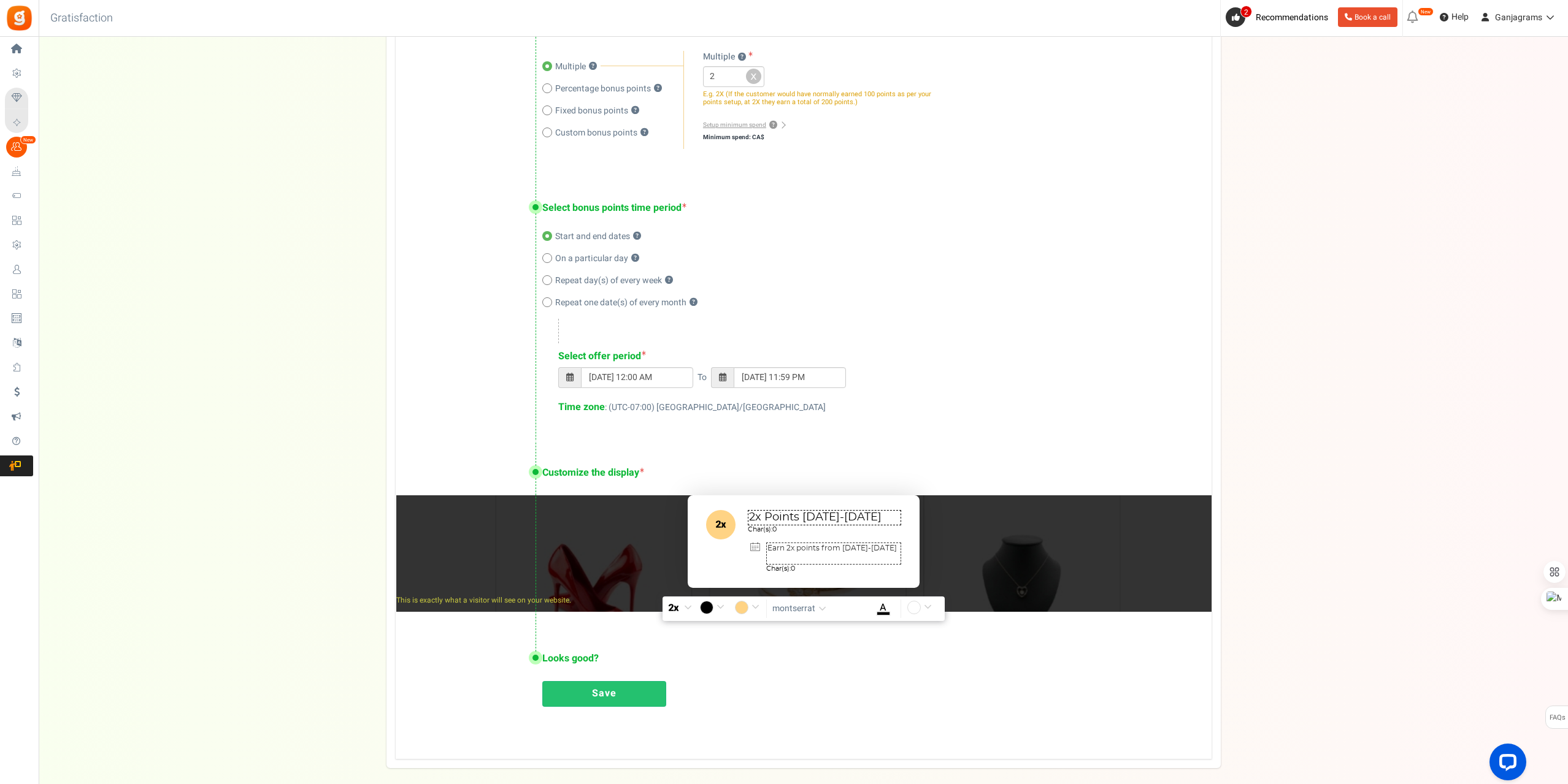
scroll to position [426, 0]
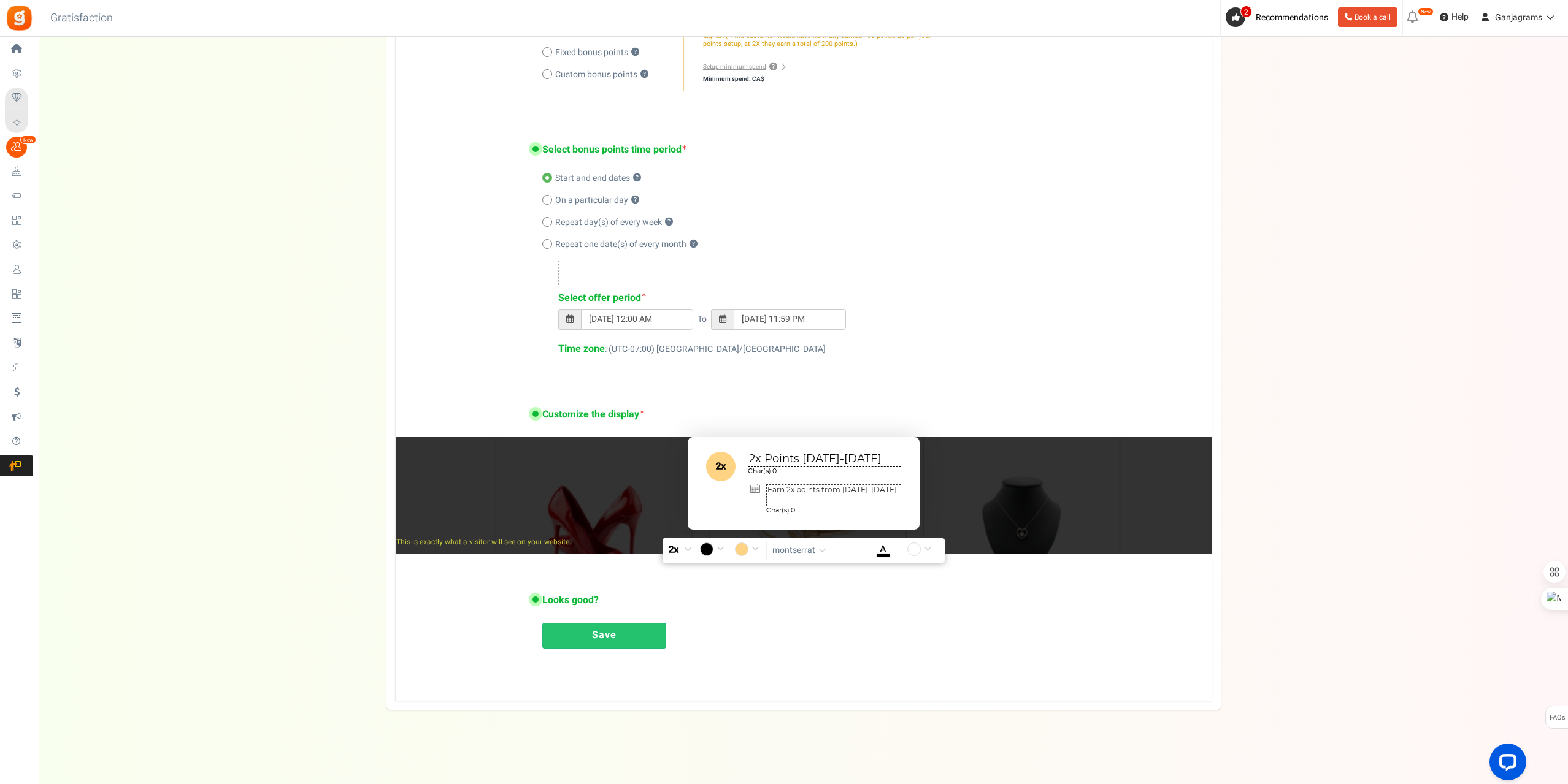
click at [861, 488] on textarea "Earn 2x points from [DATE]-[DATE]" at bounding box center [834, 495] width 135 height 23
drag, startPoint x: 854, startPoint y: 490, endPoint x: 898, endPoint y: 538, distance: 65.1
click at [854, 489] on textarea "Earn 2x points from [DATE]-[DATE]" at bounding box center [834, 495] width 135 height 23
type textarea "Earn 2x points from [DATE]-[DATE]"
click at [861, 459] on textarea "2x Points [DATE]-[DATE]" at bounding box center [824, 460] width 153 height 16
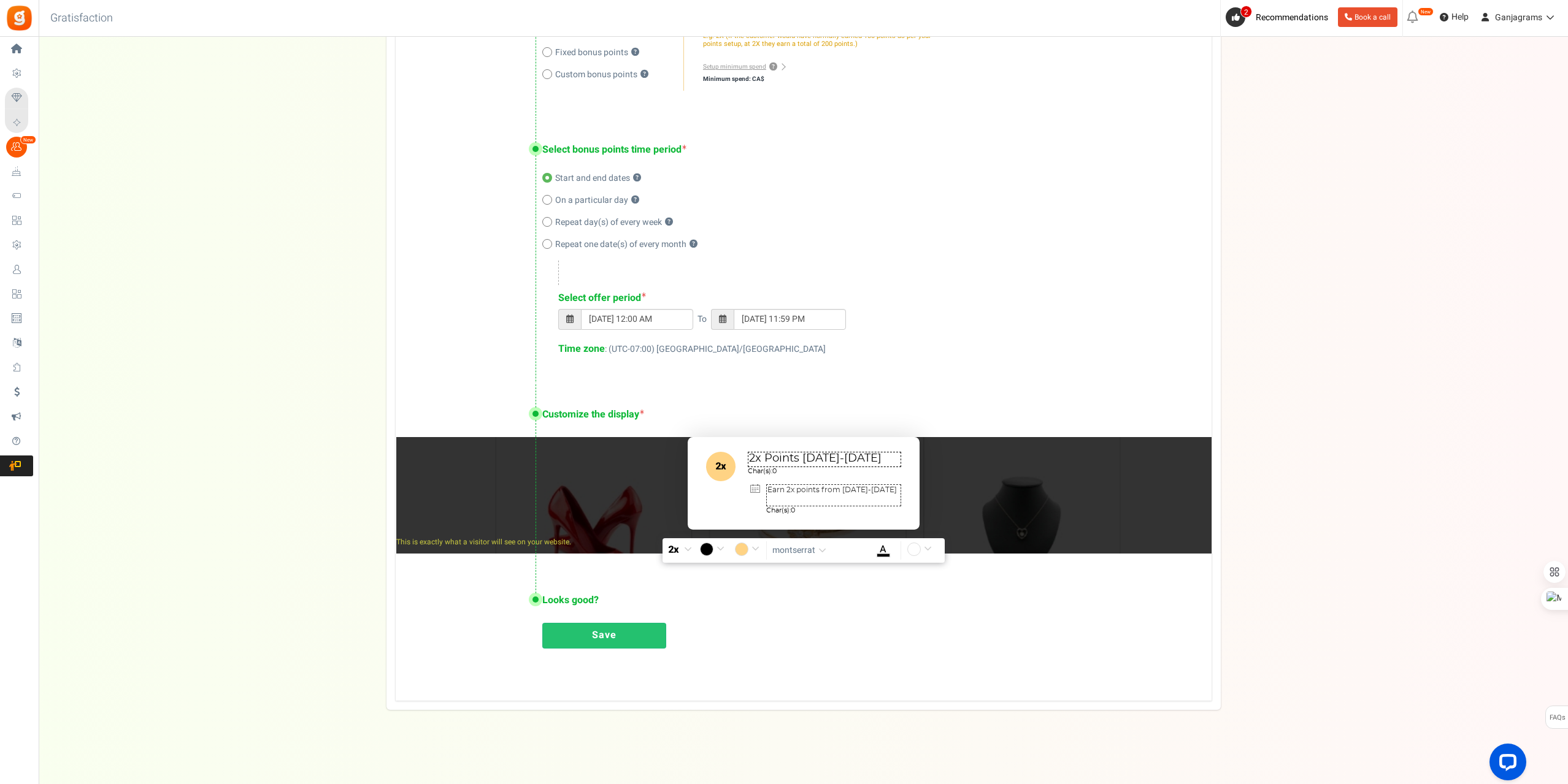
scroll to position [0, 0]
drag, startPoint x: 869, startPoint y: 459, endPoint x: 803, endPoint y: 457, distance: 66.0
click at [803, 457] on textarea "2x Points [DATE]-[DATE]" at bounding box center [824, 460] width 153 height 16
type textarea "2x Points"
click at [616, 637] on link "Save" at bounding box center [604, 635] width 124 height 25
